Goal: Check status: Check status

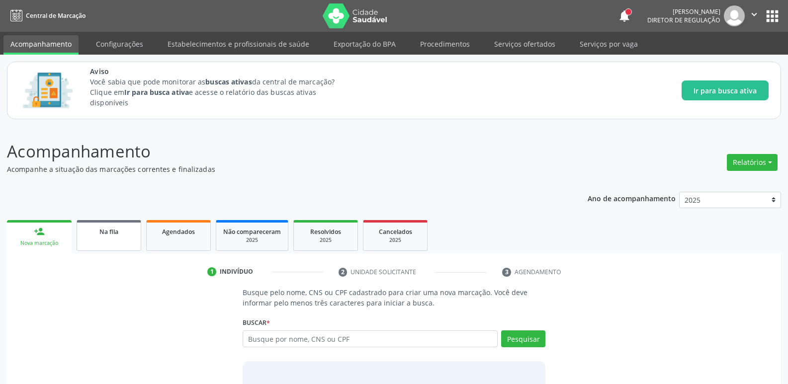
click at [132, 226] on div "Na fila" at bounding box center [109, 231] width 50 height 10
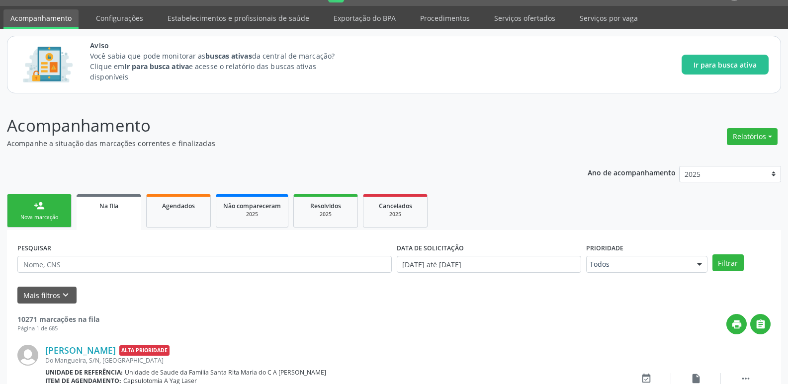
scroll to position [71, 0]
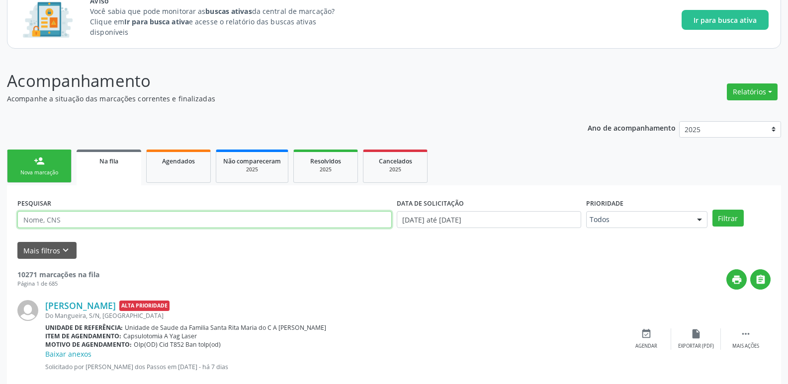
click at [145, 220] on input "text" at bounding box center [204, 219] width 374 height 17
click at [713, 210] on button "Filtrar" at bounding box center [728, 218] width 31 height 17
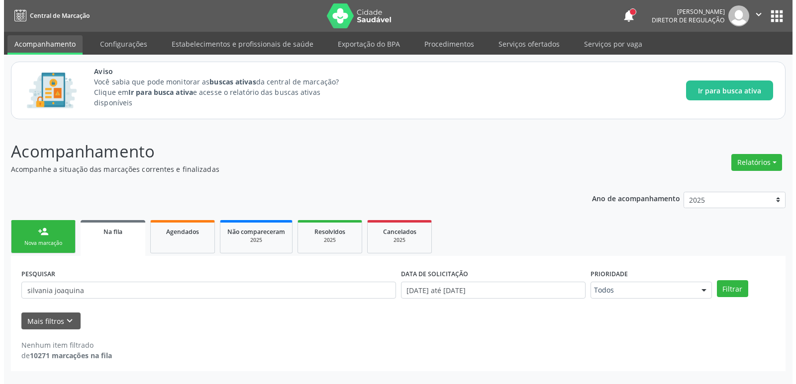
scroll to position [0, 0]
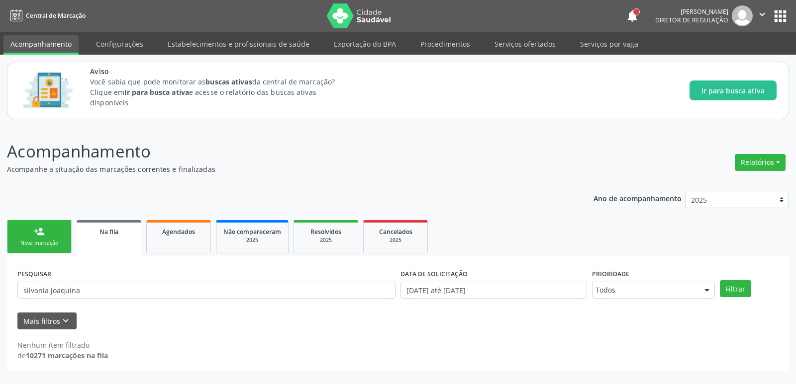
click at [253, 317] on div "Mais filtros keyboard_arrow_down" at bounding box center [398, 321] width 766 height 17
click at [198, 283] on input "silvania joaquina" at bounding box center [206, 290] width 378 height 17
type input "s"
type input "S"
